Goal: Check status: Check status

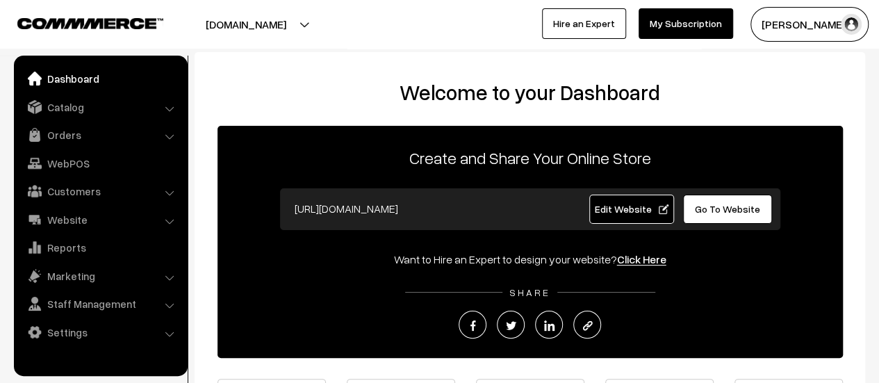
click at [51, 137] on link "Orders" at bounding box center [99, 134] width 165 height 25
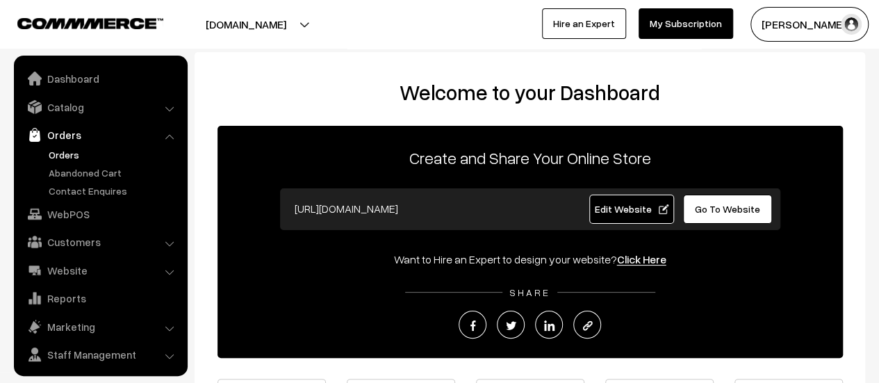
click at [65, 151] on link "Orders" at bounding box center [114, 154] width 138 height 15
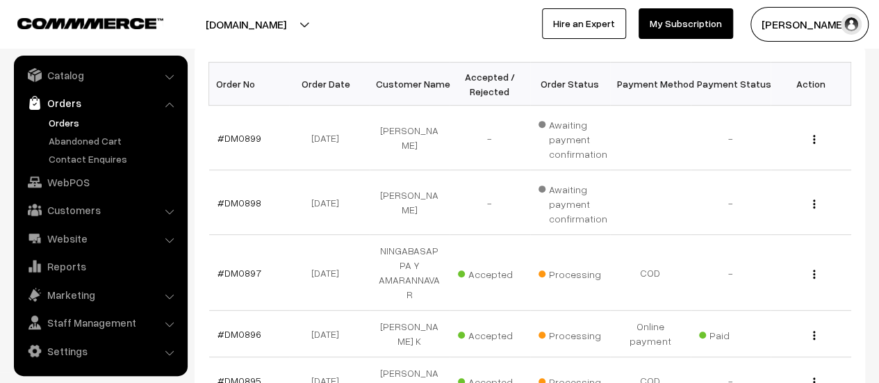
scroll to position [224, 0]
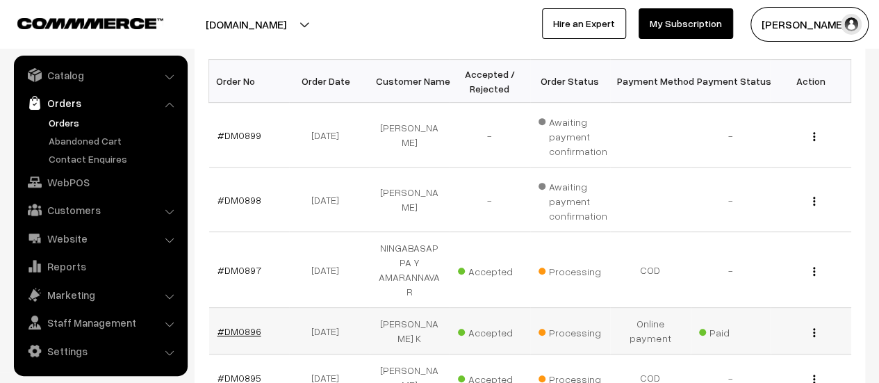
click at [231, 326] on link "#DM0896" at bounding box center [239, 331] width 44 height 12
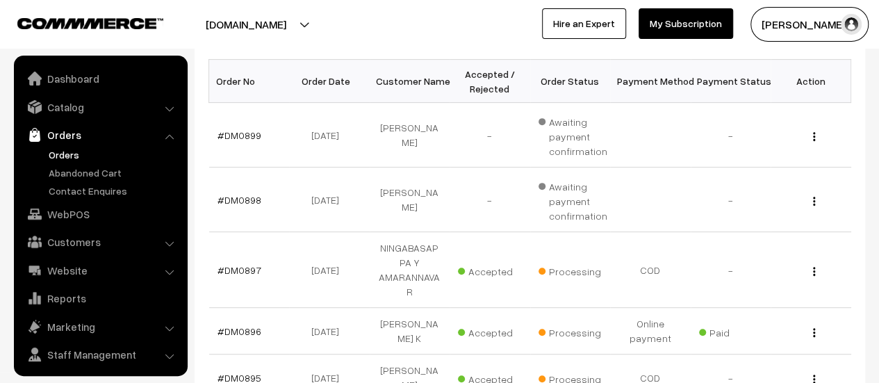
scroll to position [32, 0]
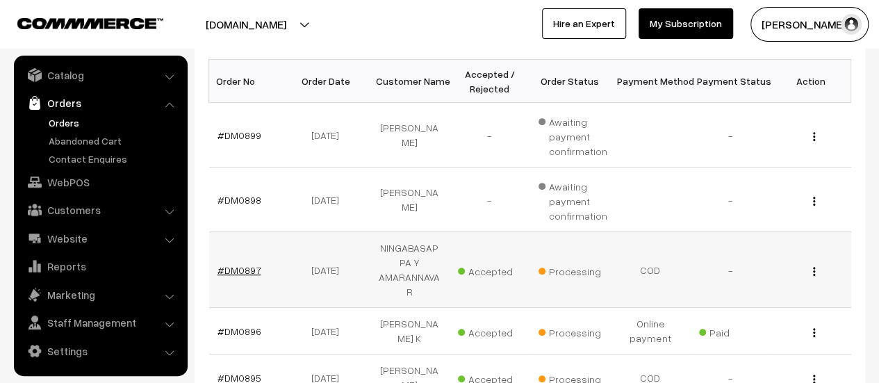
click at [239, 269] on link "#DM0897" at bounding box center [239, 270] width 44 height 12
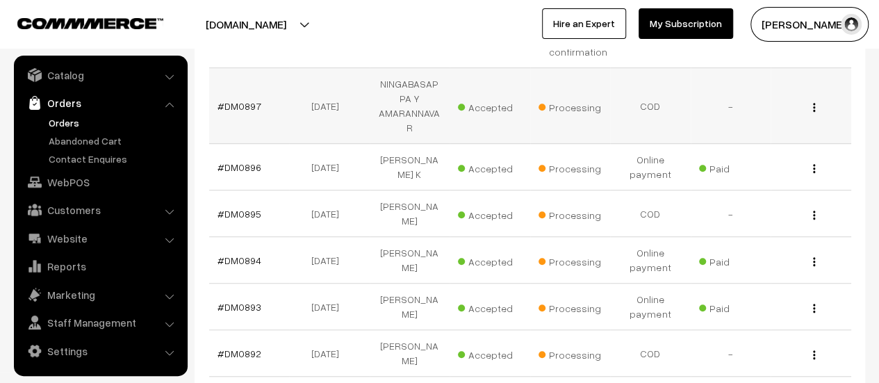
scroll to position [389, 0]
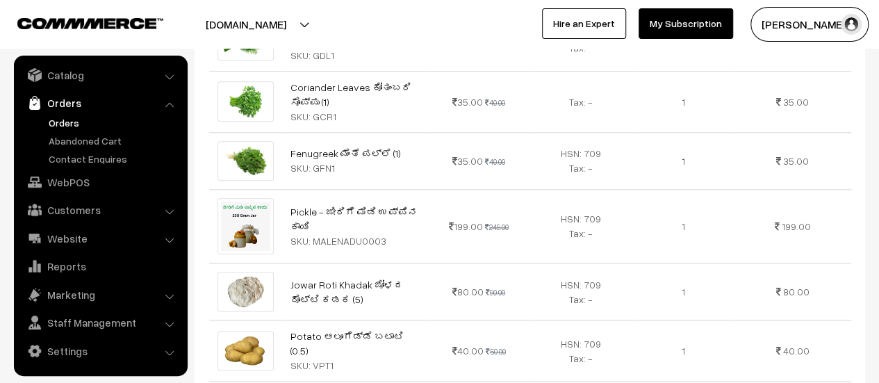
scroll to position [714, 0]
